Goal: Task Accomplishment & Management: Manage account settings

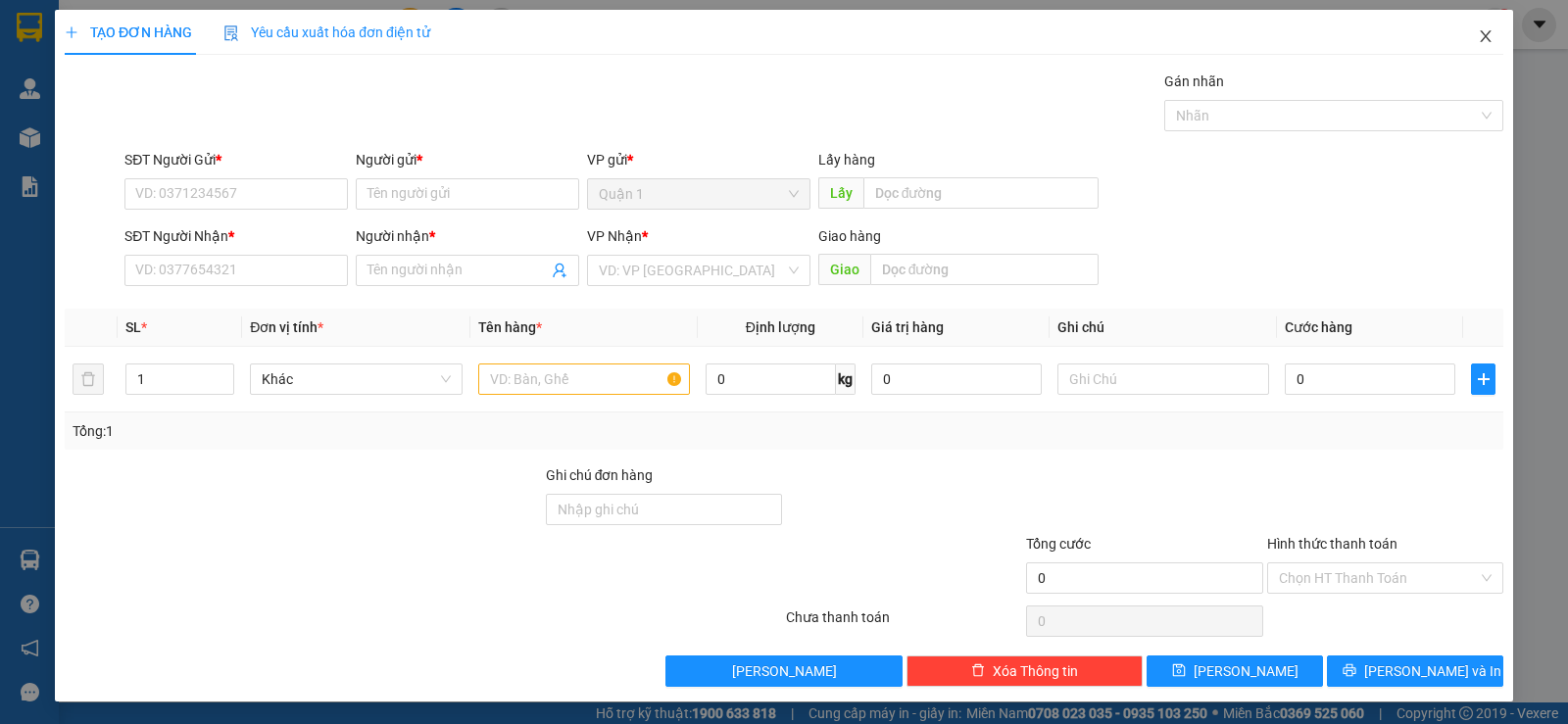
click at [1477, 32] on icon "close" at bounding box center [1485, 37] width 16 height 16
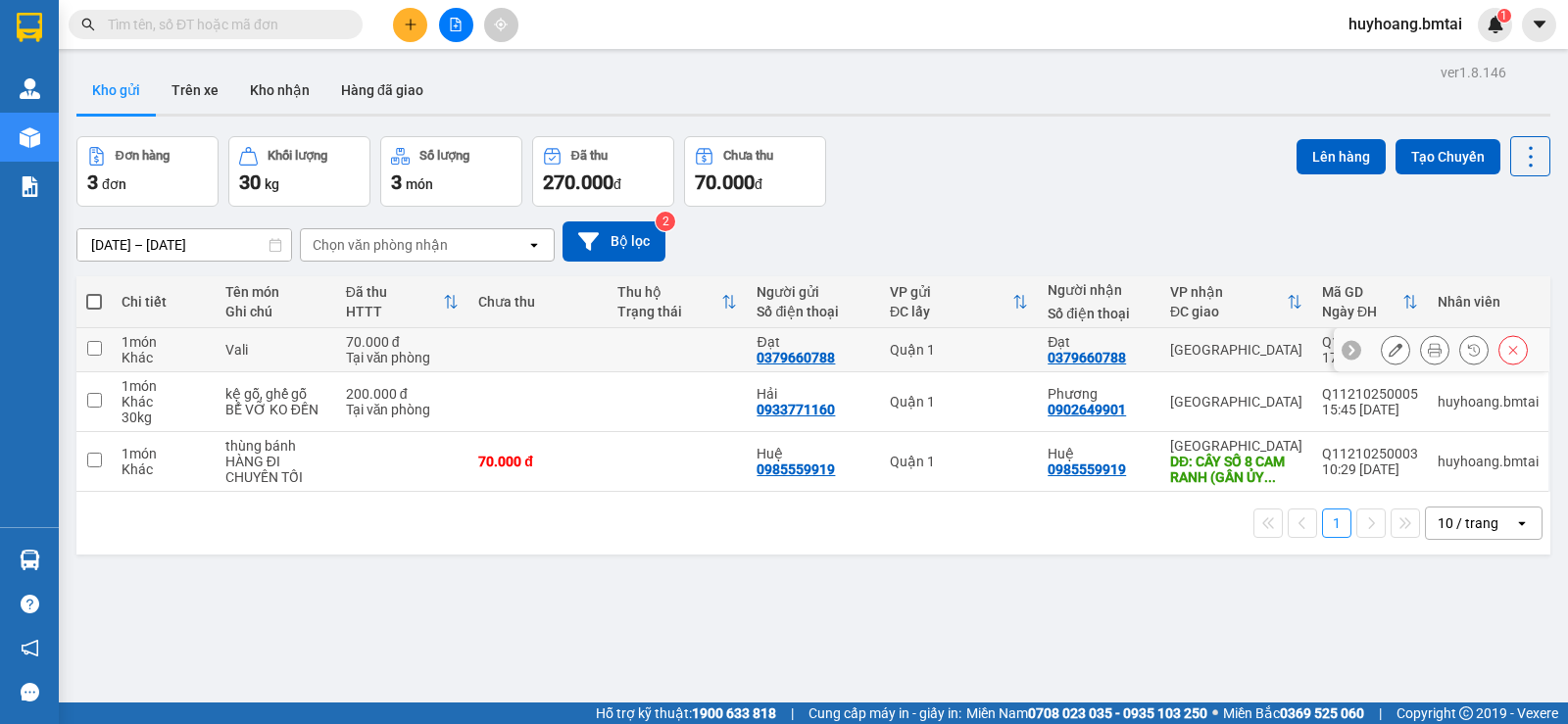
click at [1388, 344] on icon at bounding box center [1395, 350] width 14 height 14
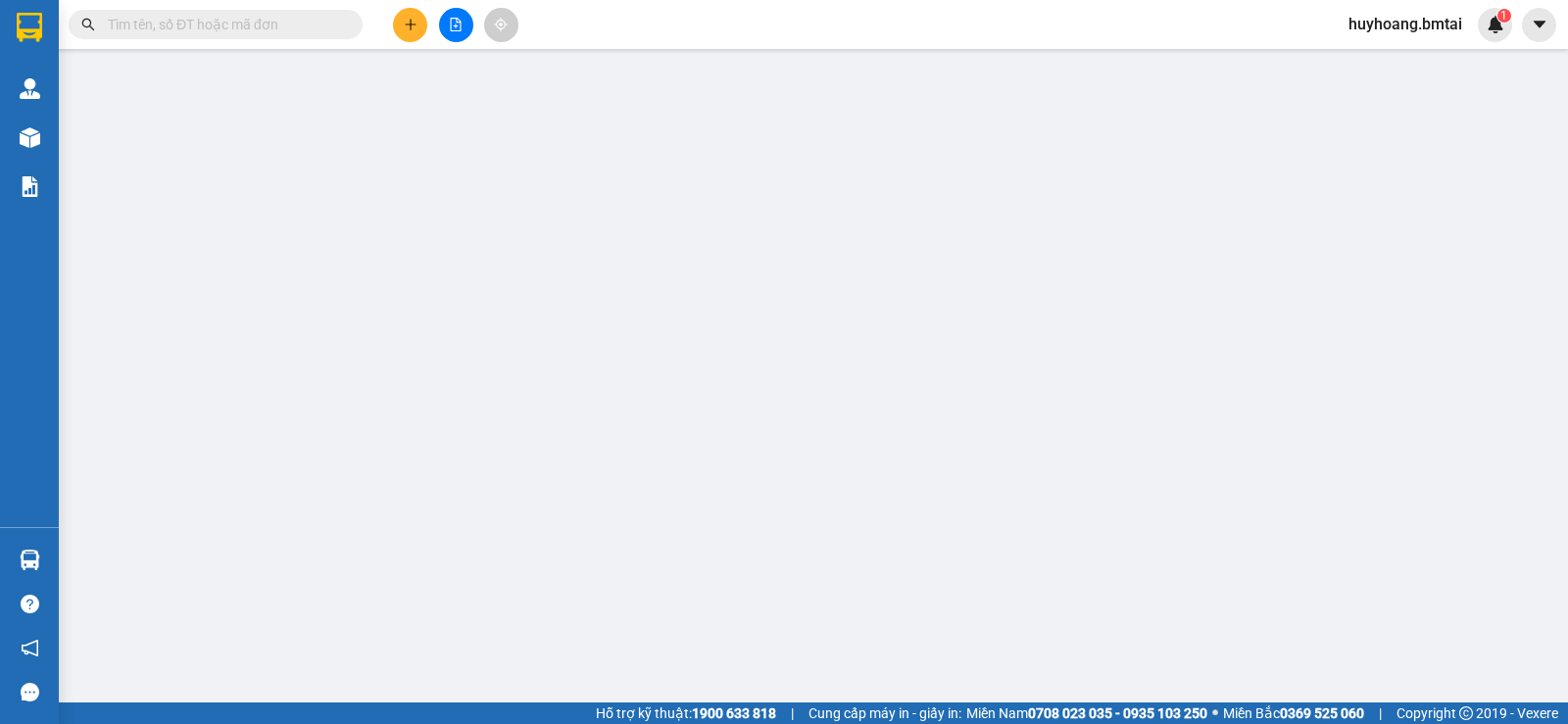
type input "0379660788"
type input "70.000"
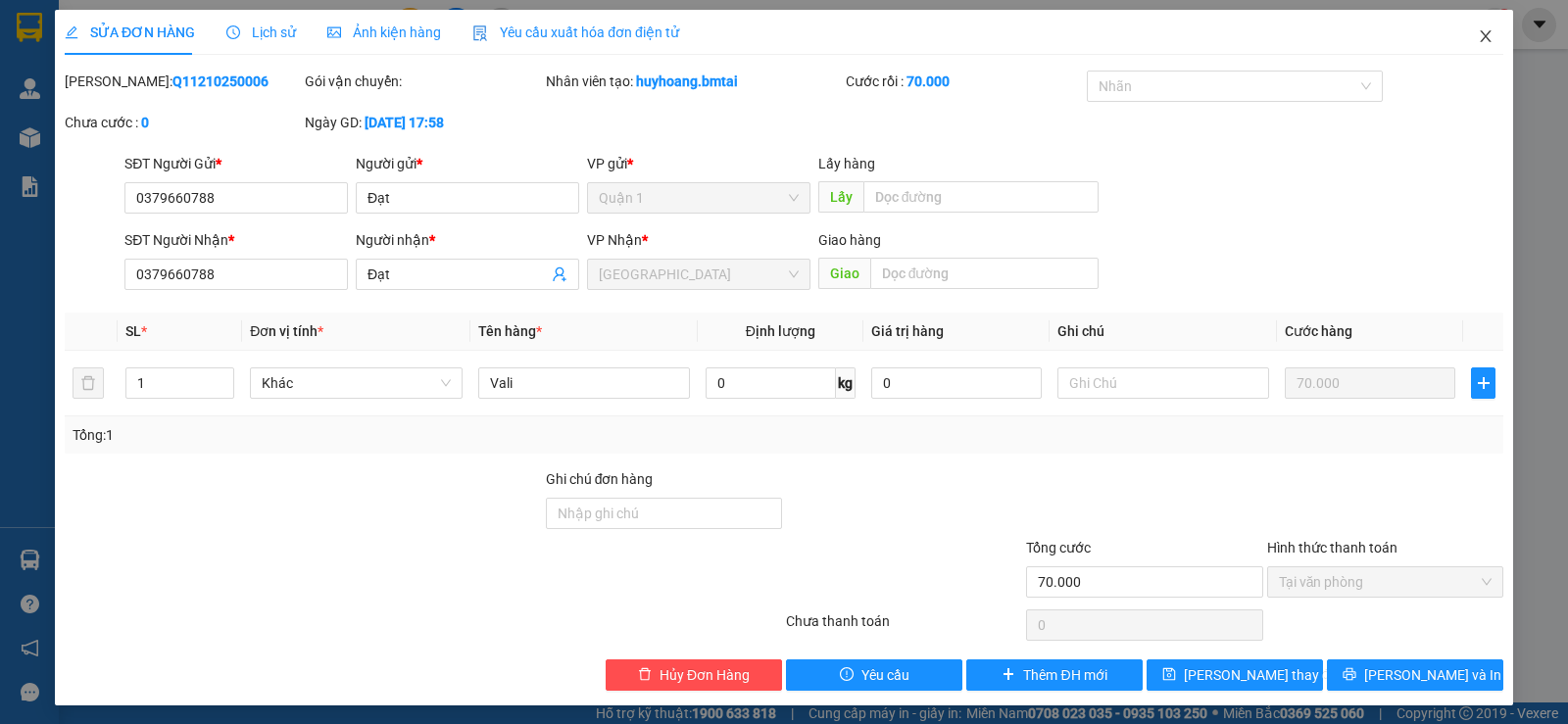
click at [1476, 47] on span "Close" at bounding box center [1484, 37] width 55 height 55
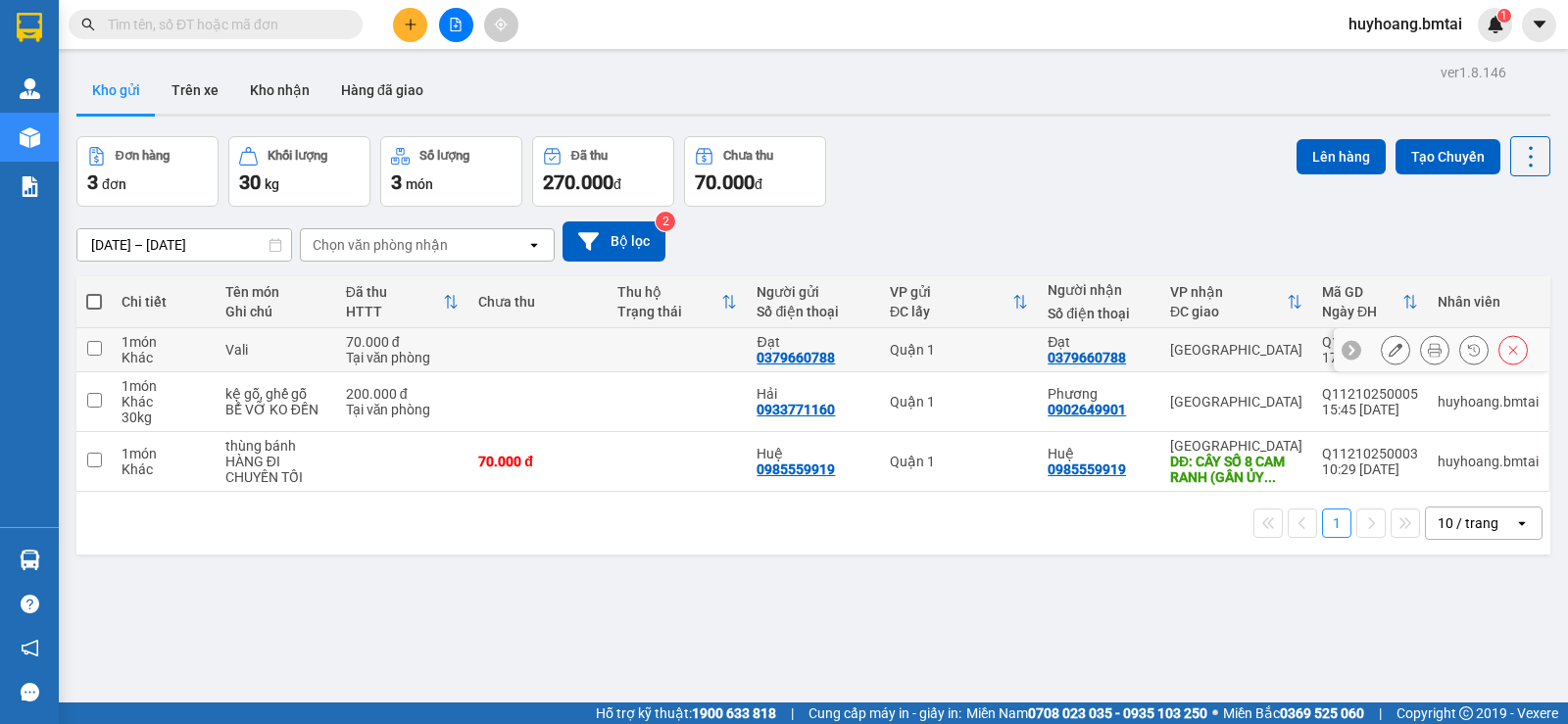
click at [1388, 351] on icon at bounding box center [1395, 350] width 14 height 14
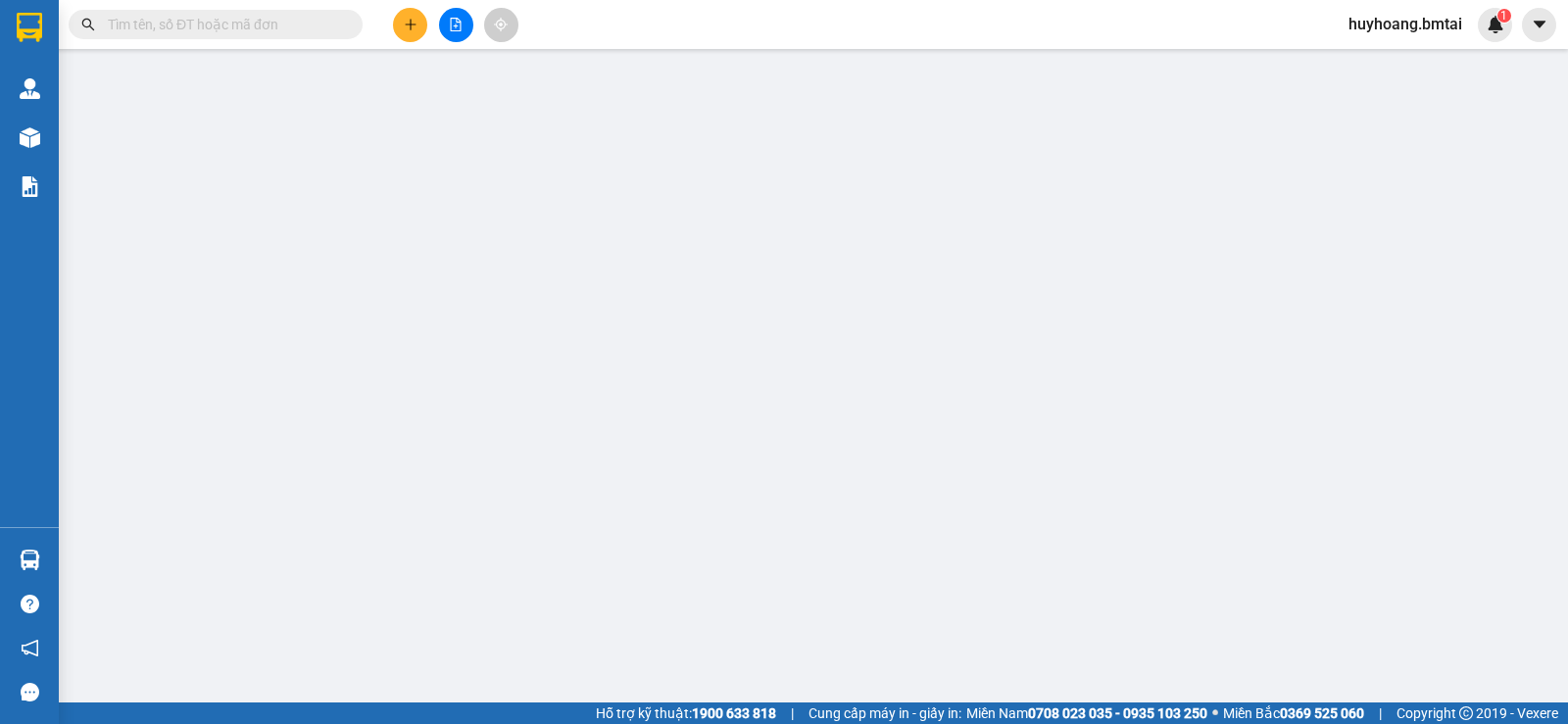
type input "0379660788"
type input "70.000"
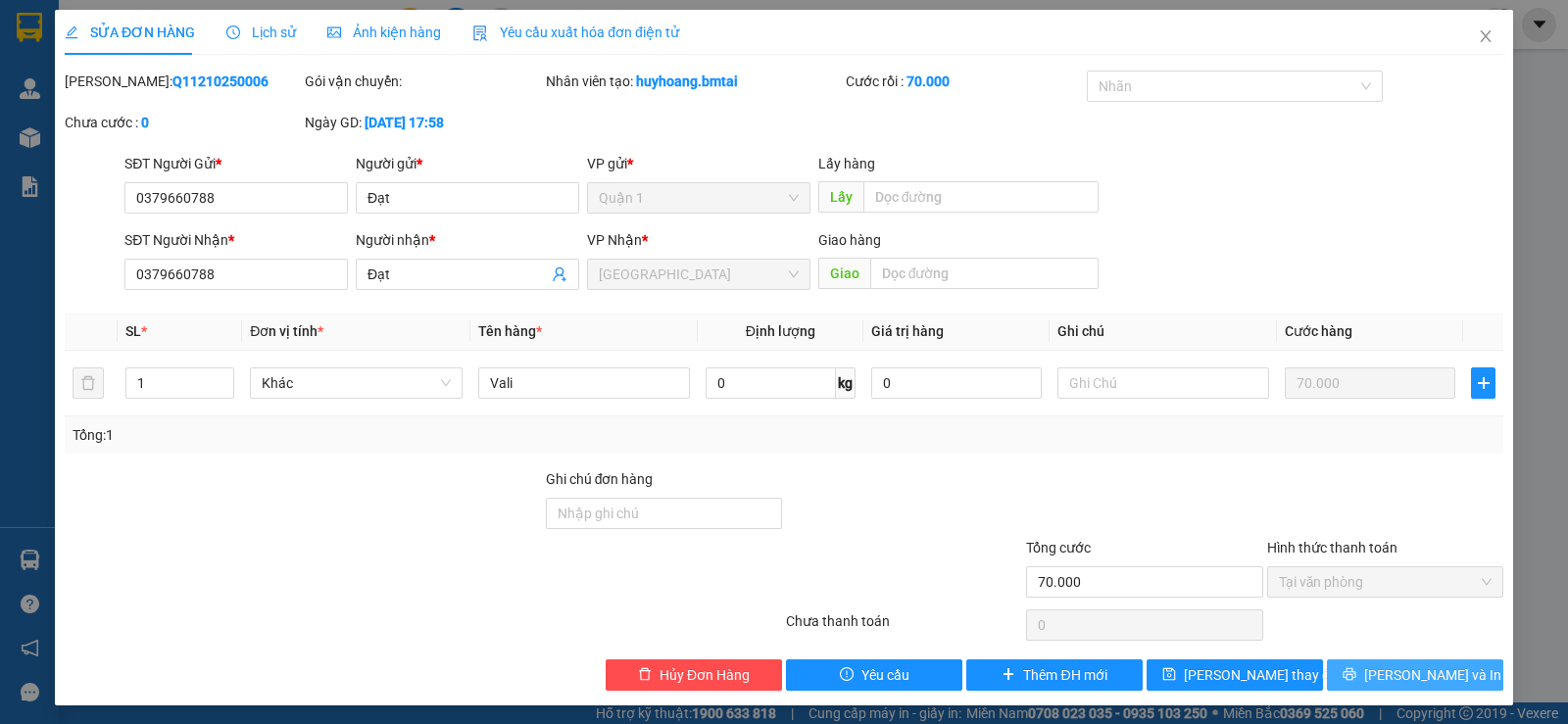
click at [1356, 667] on icon "printer" at bounding box center [1349, 674] width 14 height 14
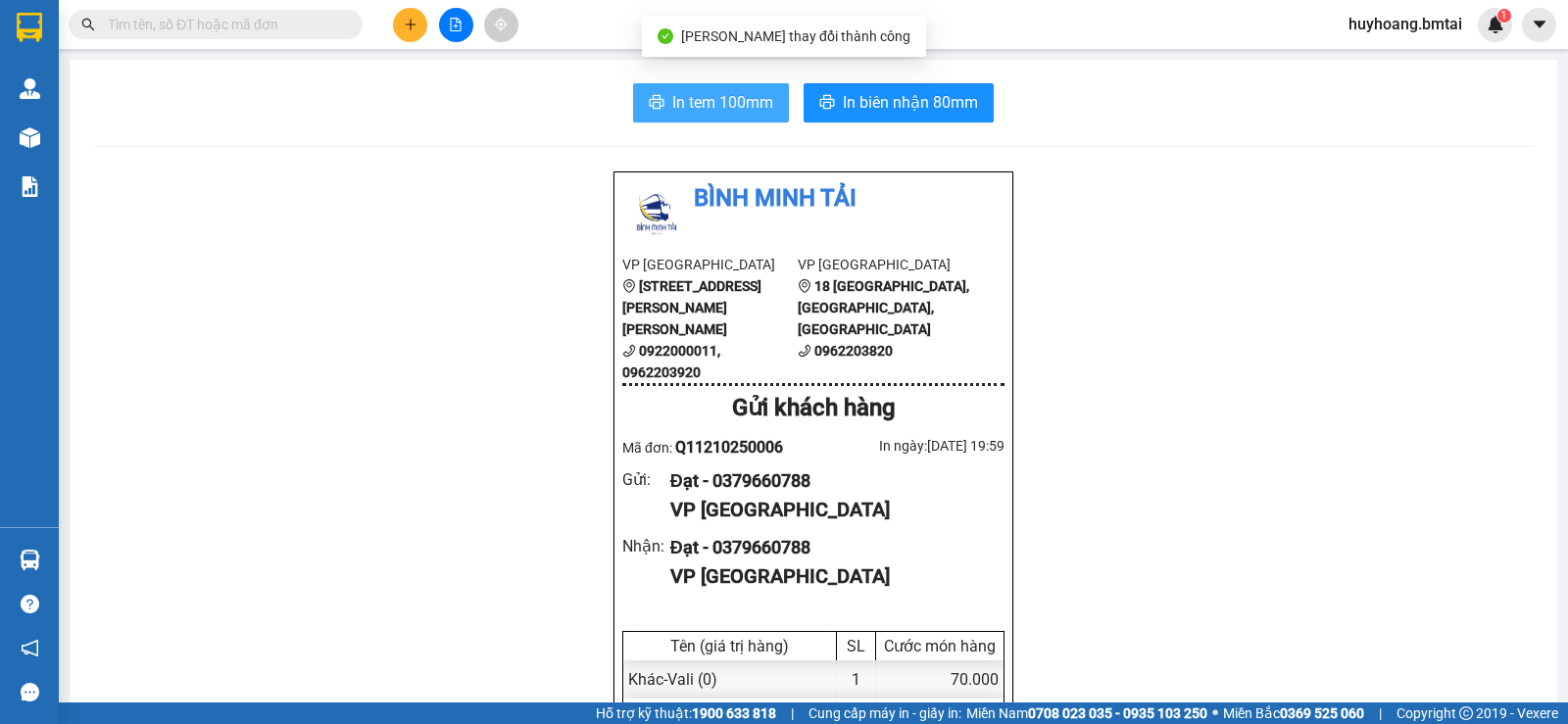
click at [699, 103] on span "In tem 100mm" at bounding box center [722, 102] width 100 height 25
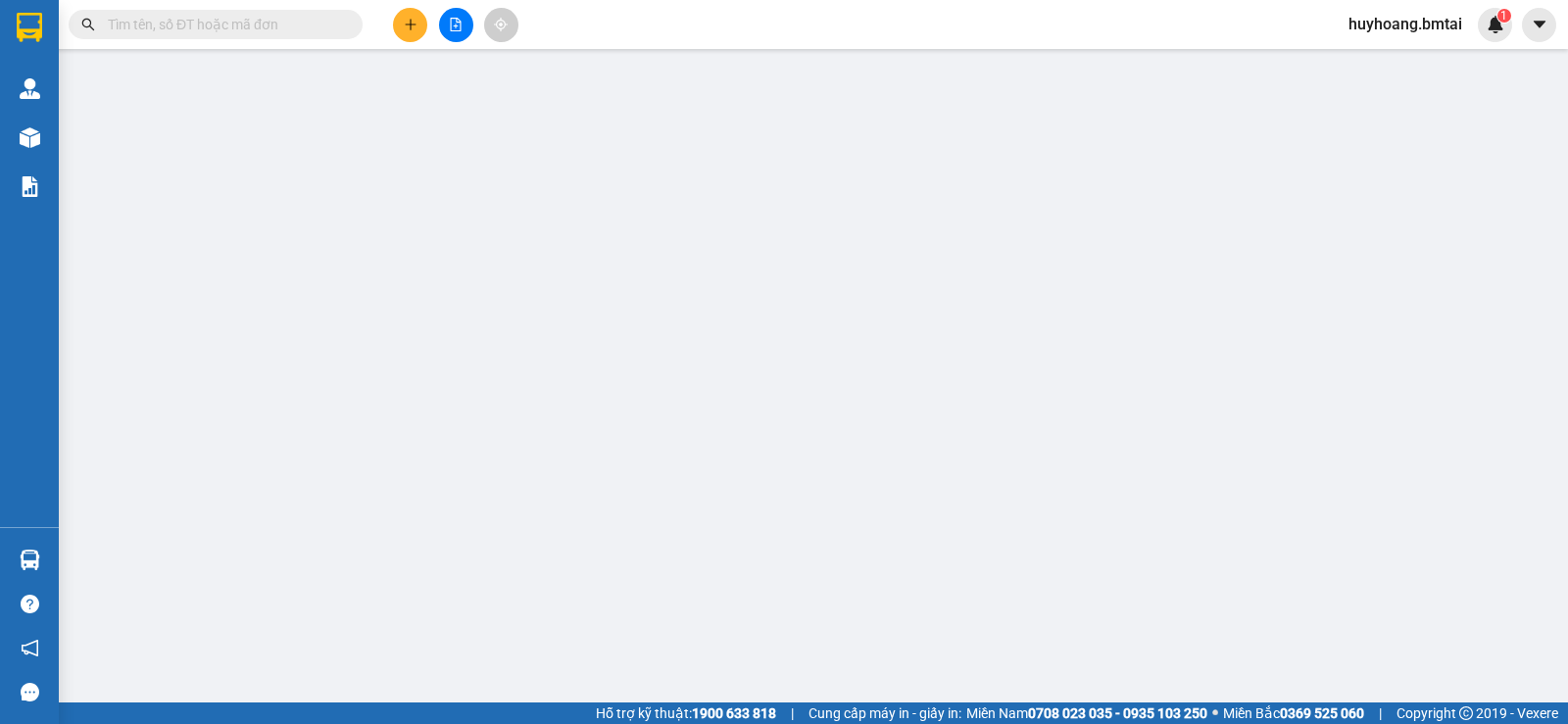
type input "0379660788"
type input "70.000"
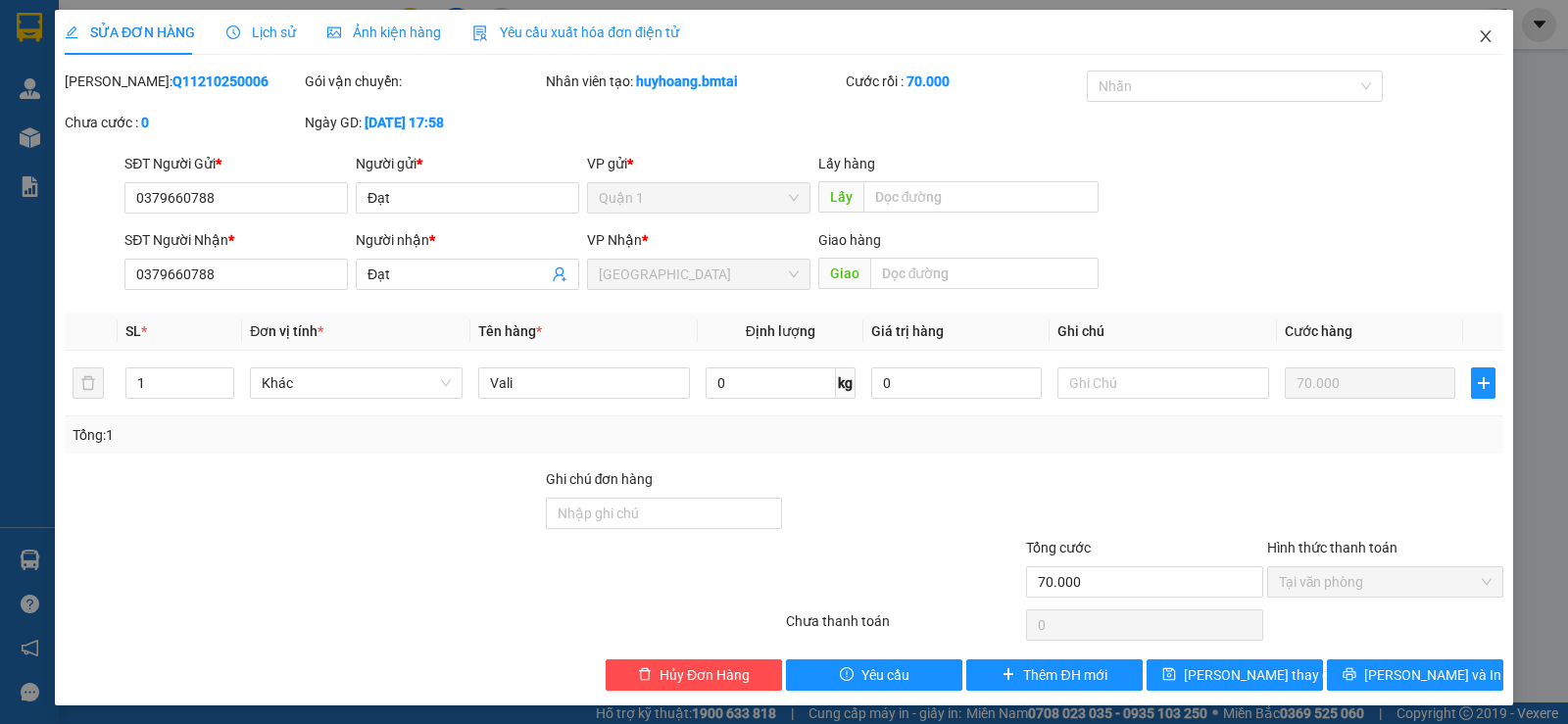
click at [1477, 33] on icon "close" at bounding box center [1485, 37] width 16 height 16
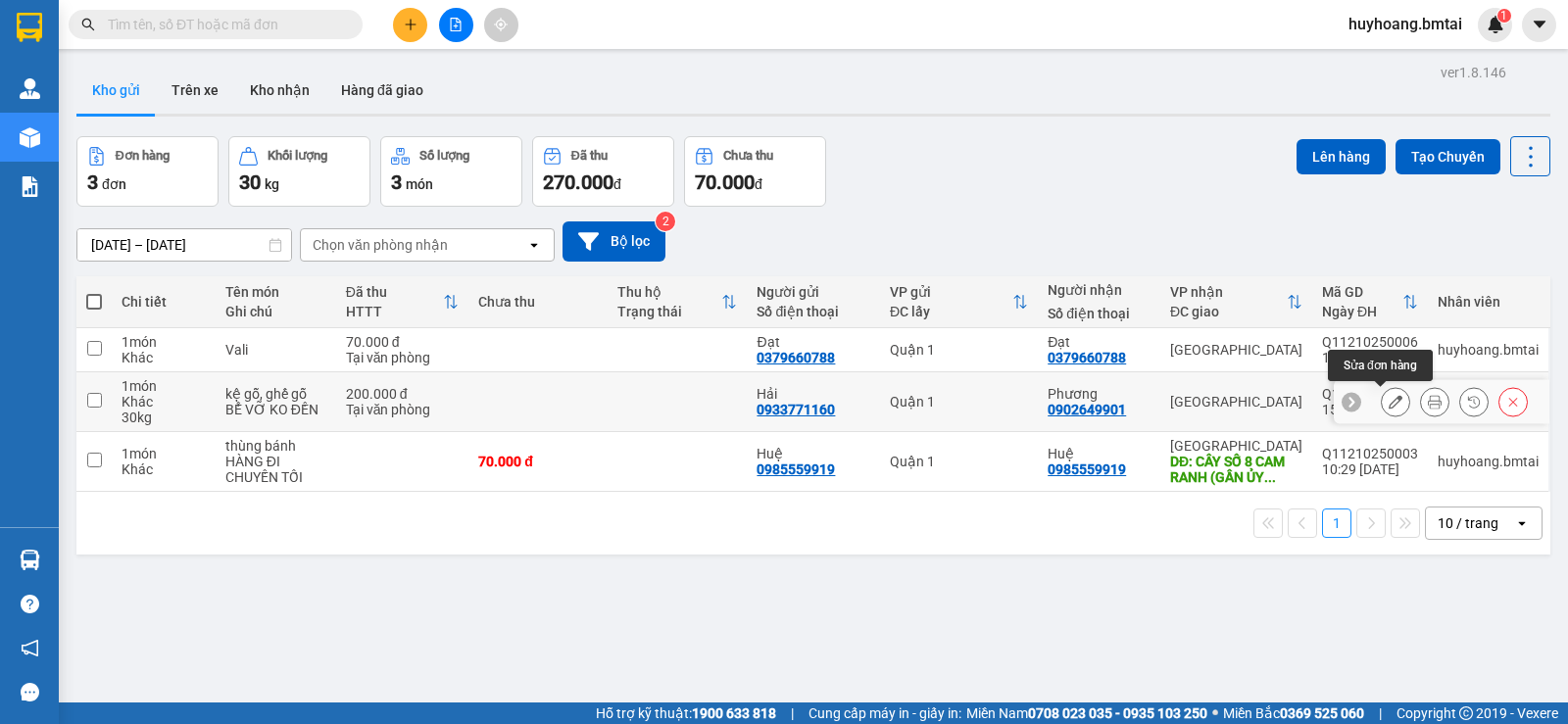
click at [1388, 408] on icon at bounding box center [1395, 402] width 14 height 14
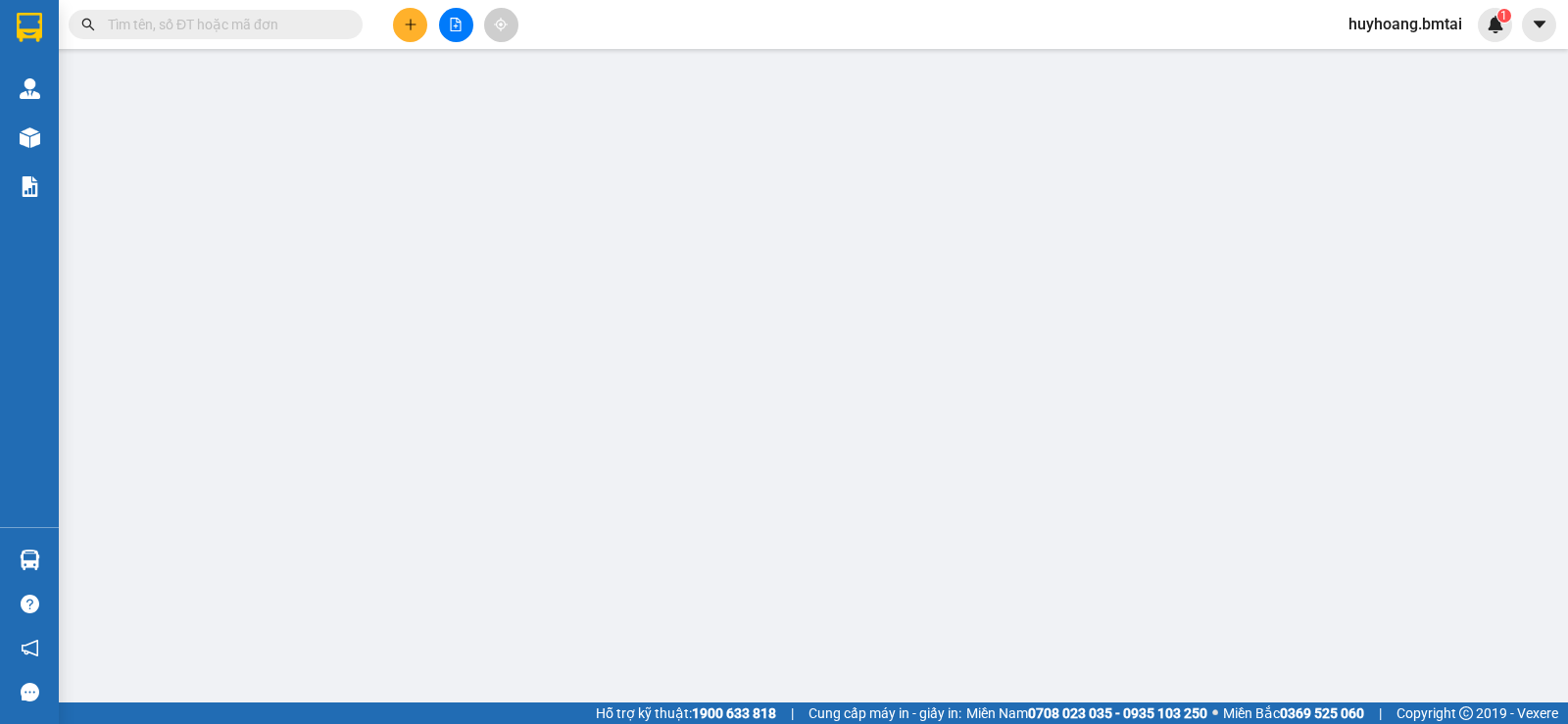
type input "0933771160"
type input "0902649901"
type input "tm 12/10"
type input "200.000"
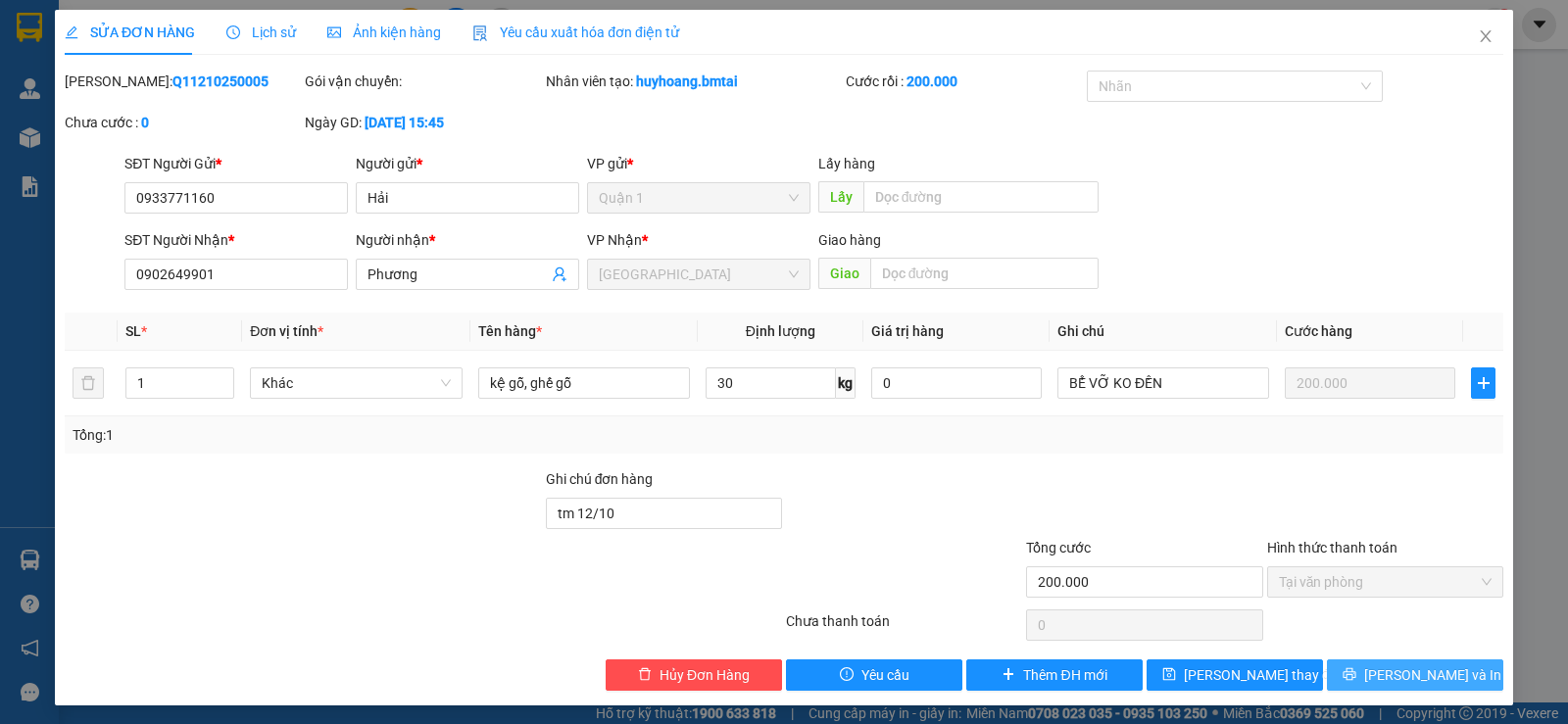
click at [1419, 674] on span "[PERSON_NAME] và In" at bounding box center [1433, 675] width 137 height 22
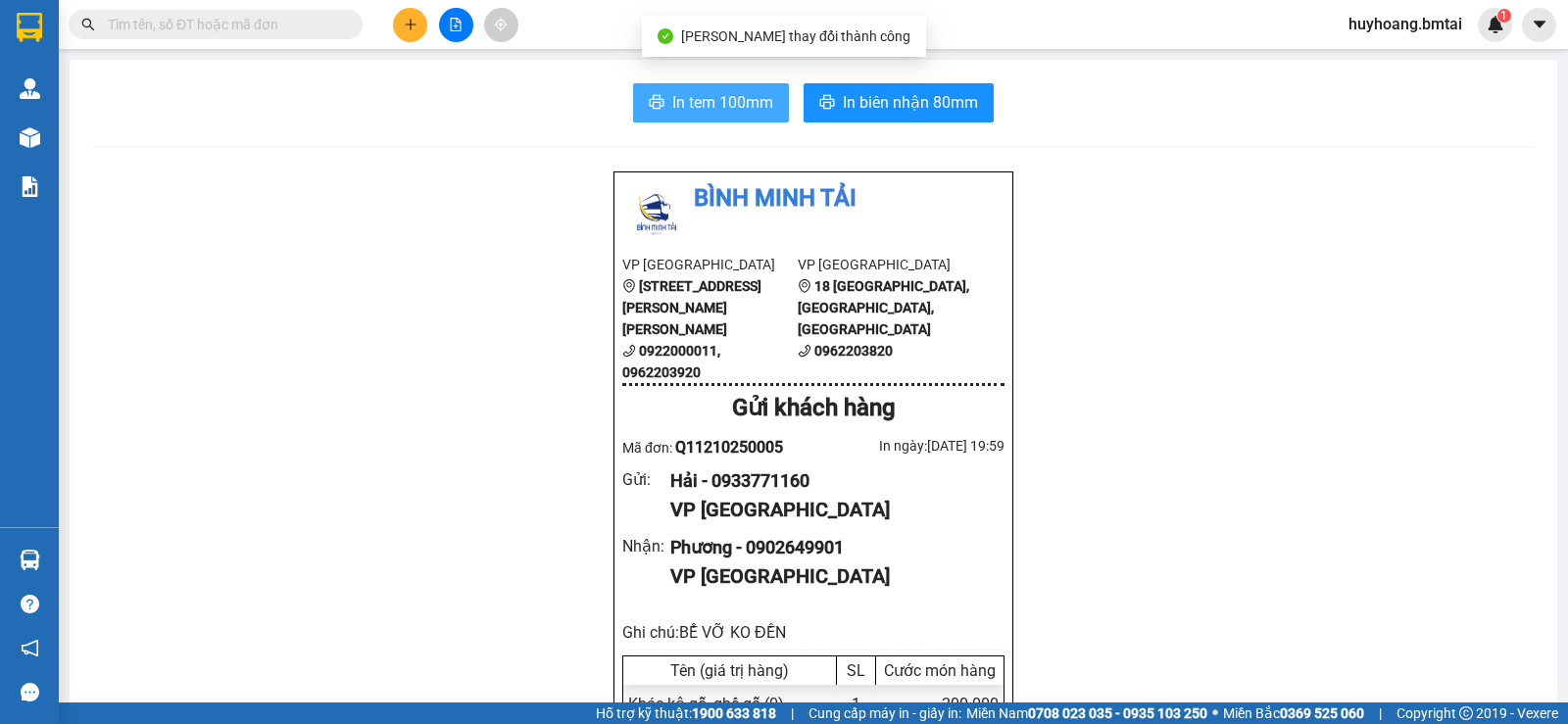
click at [736, 109] on span "In tem 100mm" at bounding box center [722, 102] width 100 height 25
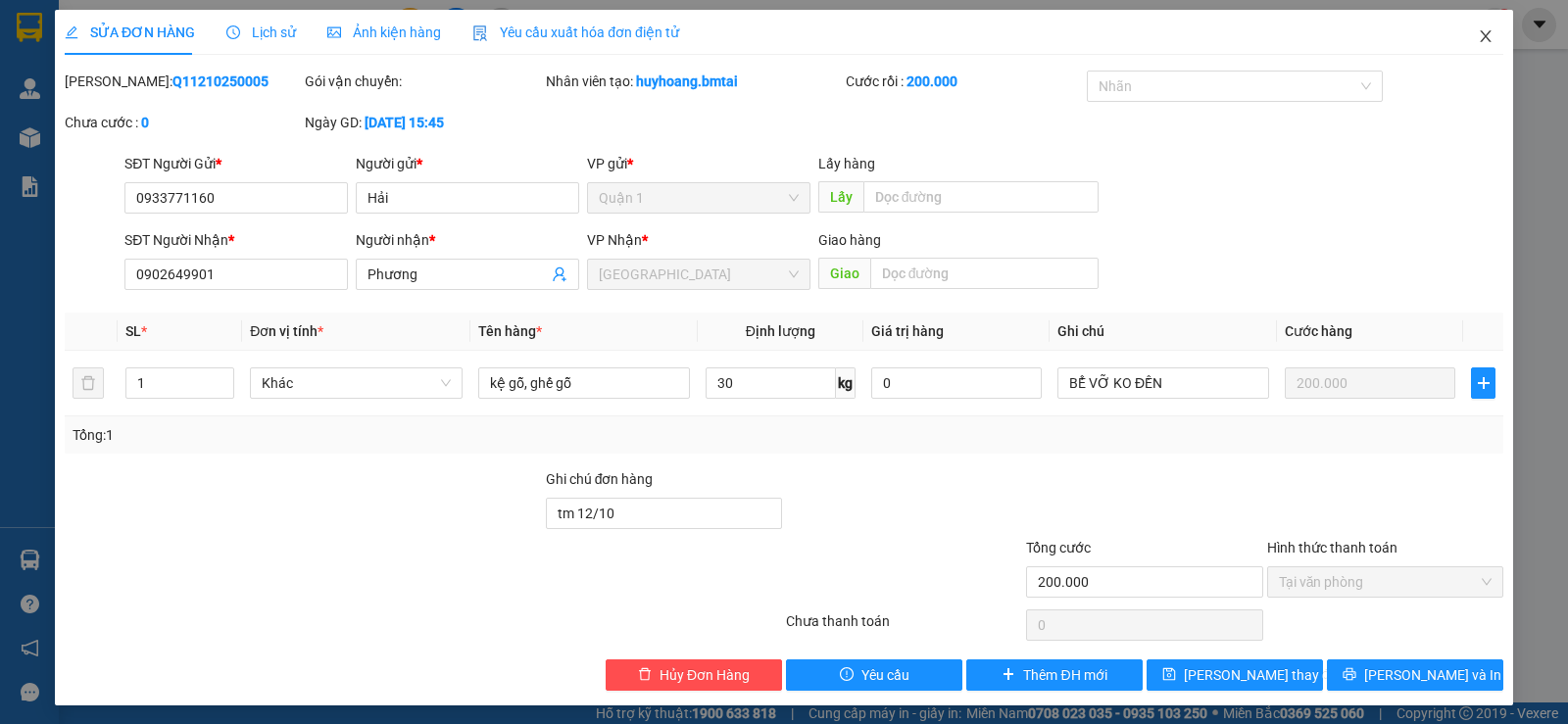
click at [1477, 38] on icon "close" at bounding box center [1485, 37] width 16 height 16
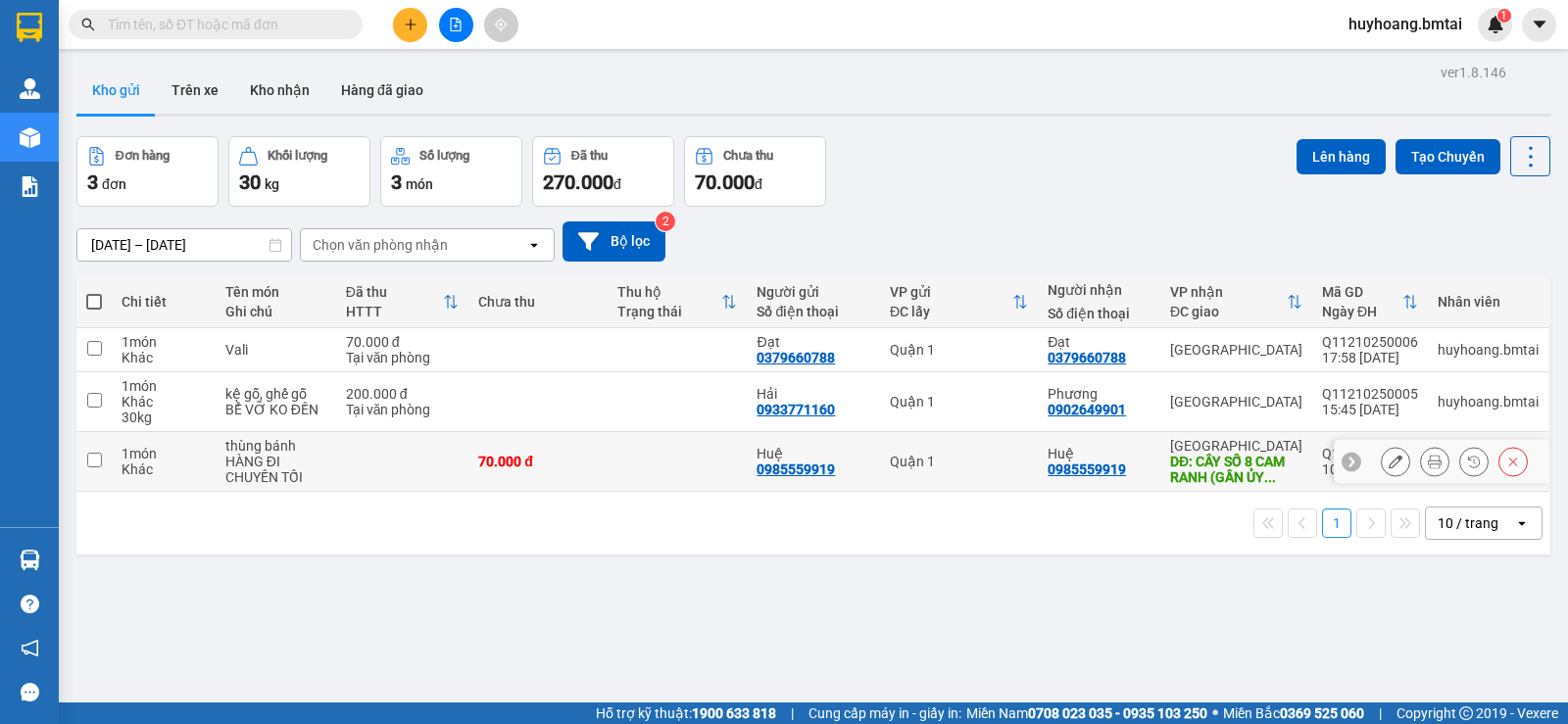
click at [1388, 464] on icon at bounding box center [1395, 461] width 14 height 14
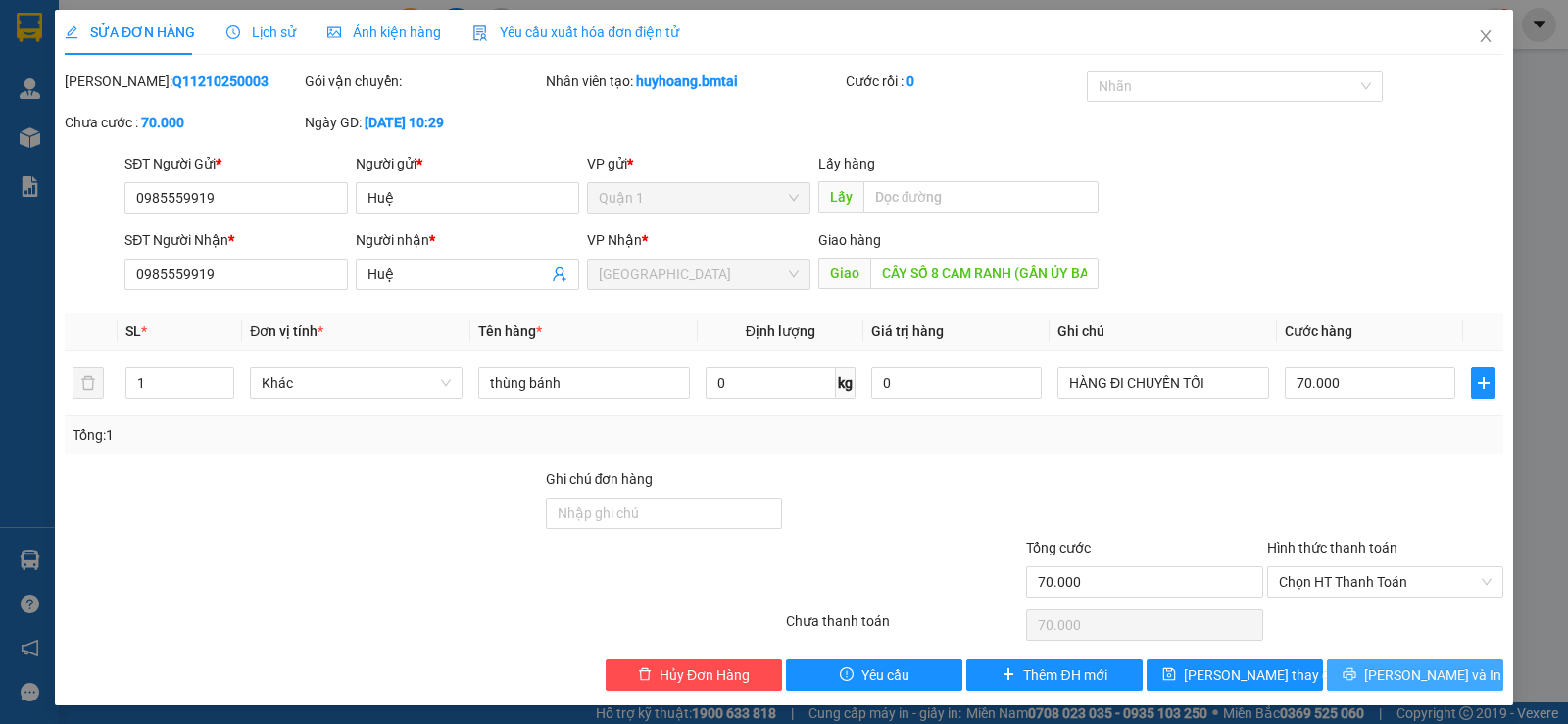
click at [1420, 668] on span "[PERSON_NAME] và In" at bounding box center [1433, 675] width 137 height 22
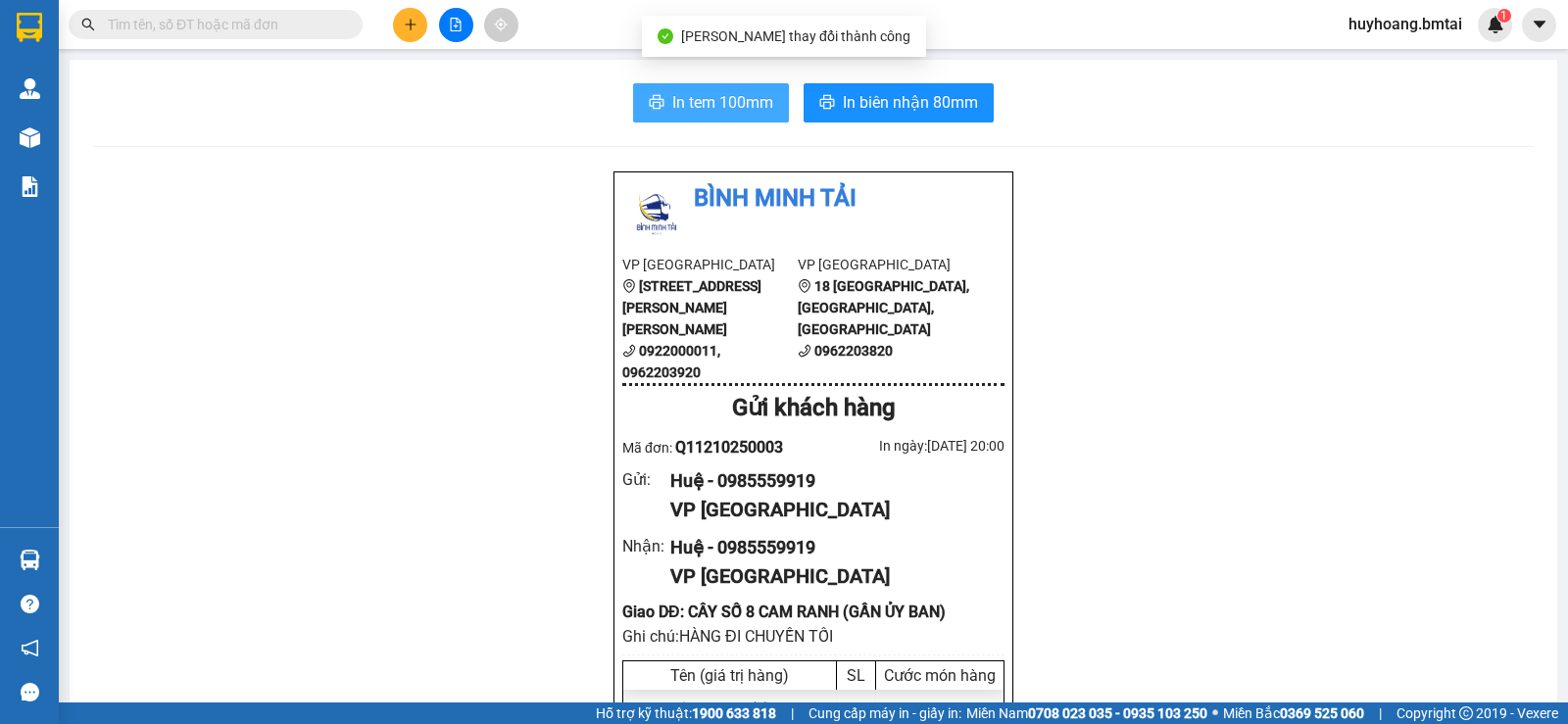
click at [713, 90] on span "In tem 100mm" at bounding box center [722, 102] width 100 height 25
click at [746, 98] on span "In tem 100mm" at bounding box center [722, 102] width 100 height 25
click at [716, 106] on span "In tem 100mm" at bounding box center [722, 102] width 100 height 25
